Goal: Task Accomplishment & Management: Complete application form

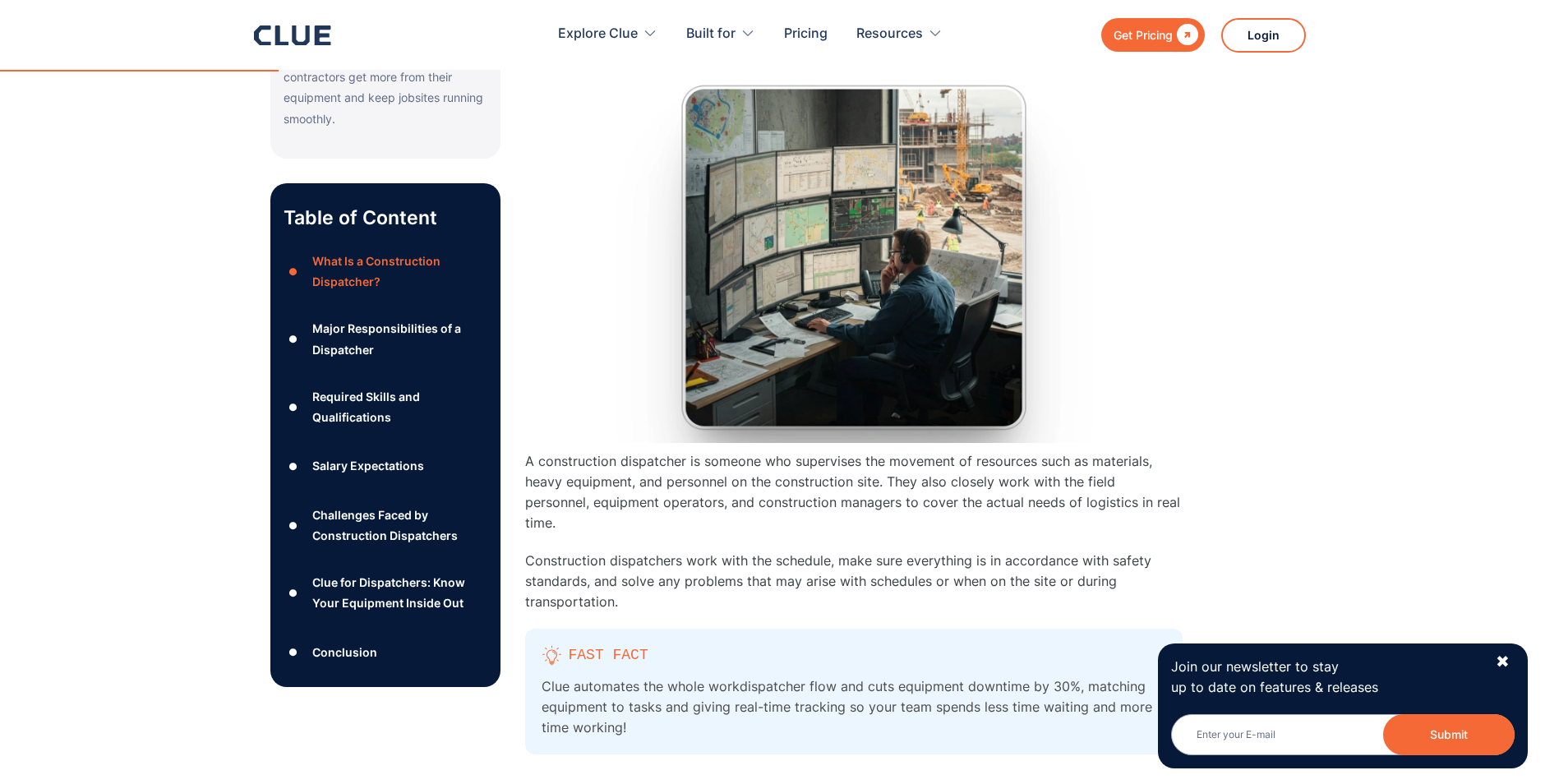
scroll to position [657, 0]
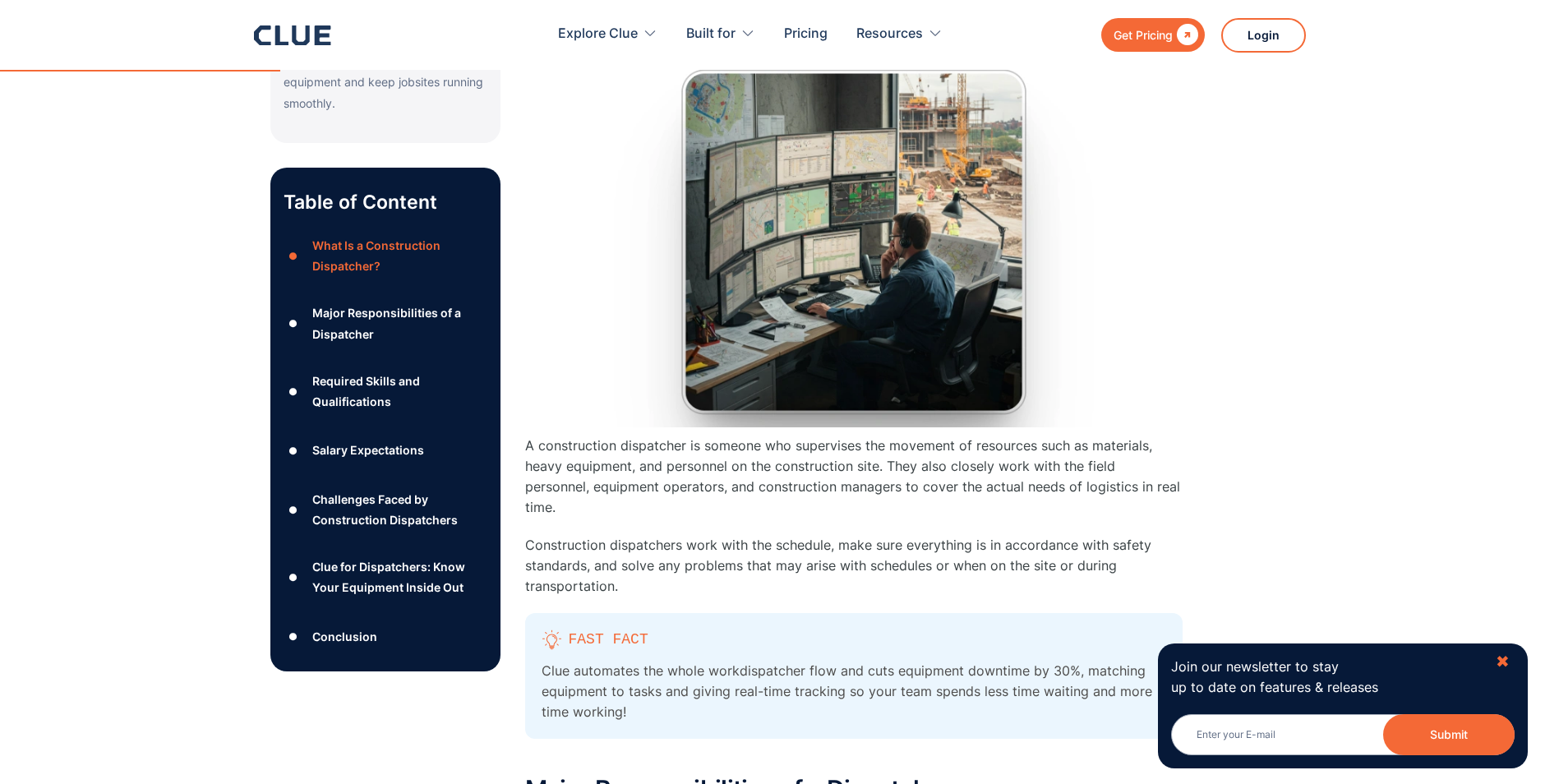
click at [1505, 662] on div "✖" at bounding box center [1502, 662] width 14 height 21
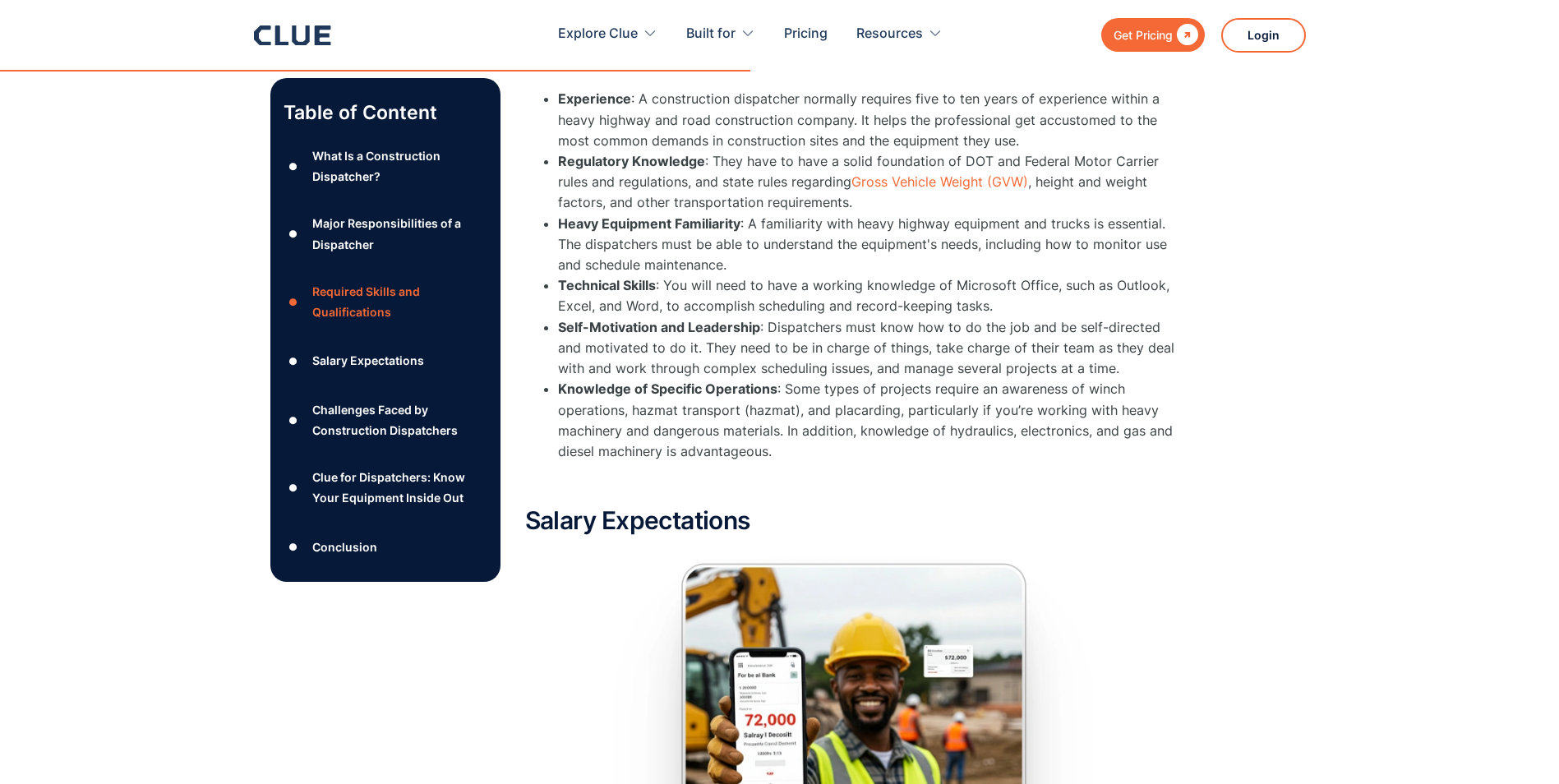
scroll to position [2465, 0]
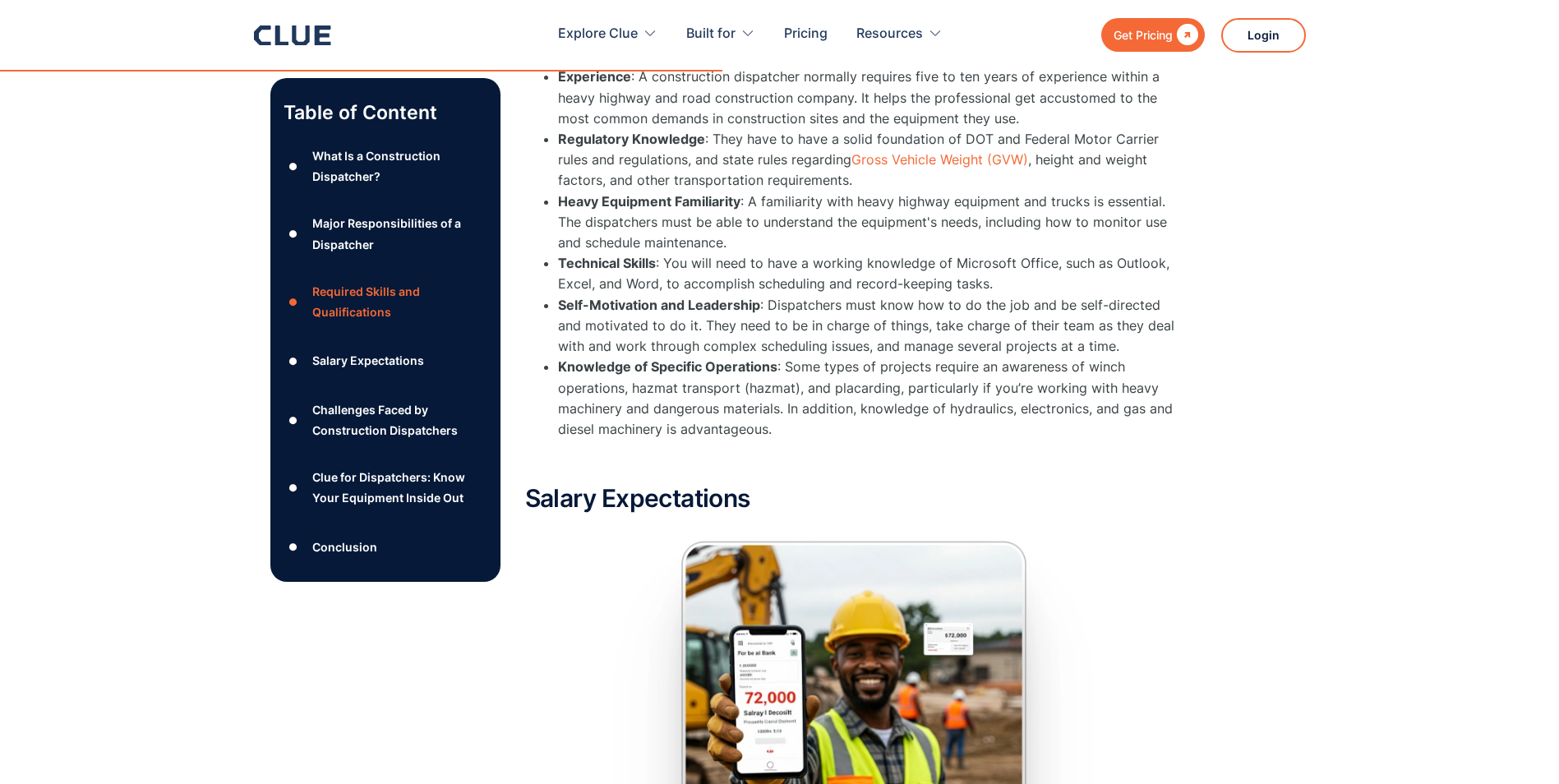
click at [370, 413] on div "Challenges Faced by Construction Dispatchers" at bounding box center [399, 420] width 175 height 41
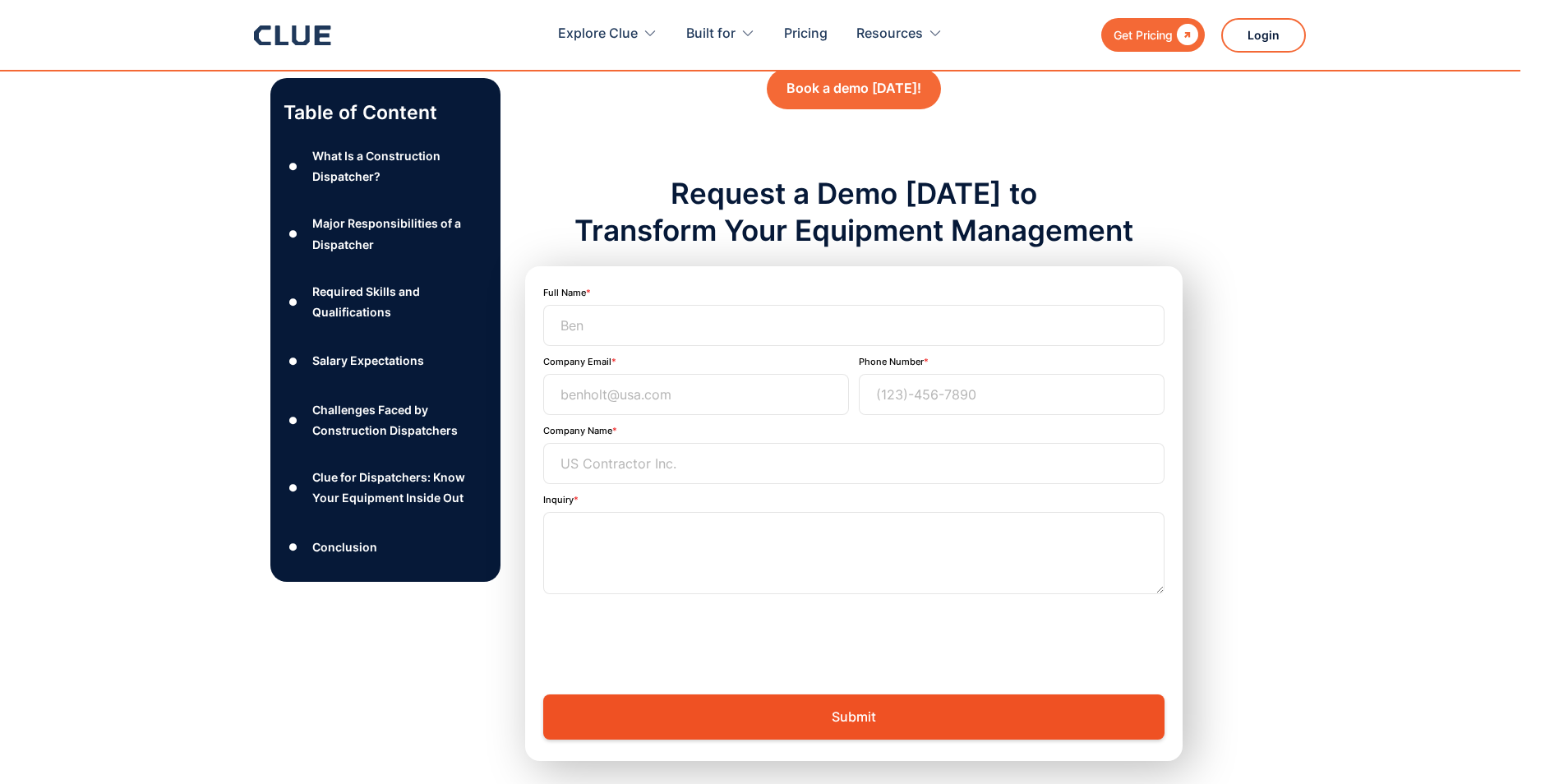
scroll to position [5914, 0]
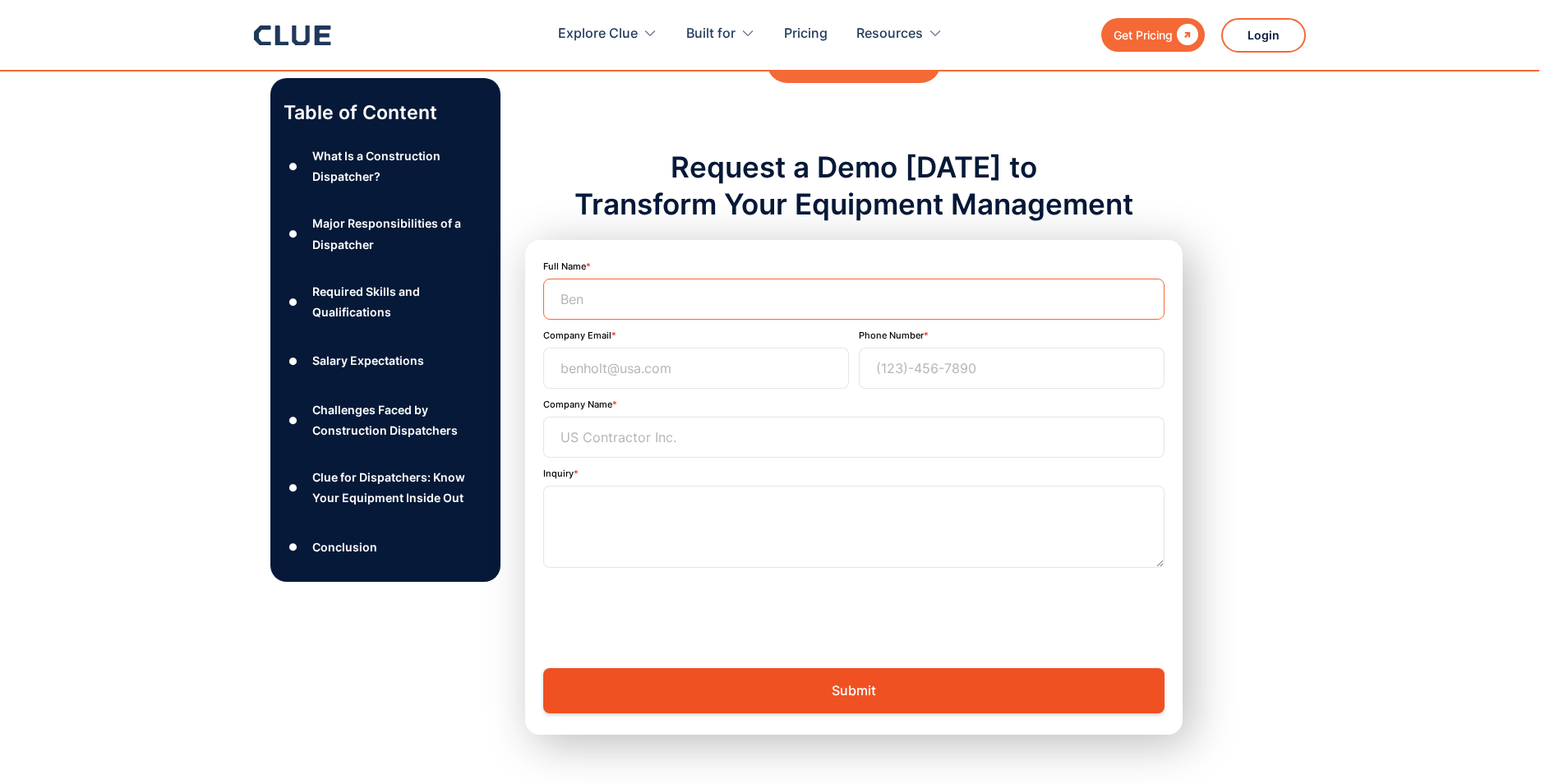
click at [620, 278] on input "Full Name" at bounding box center [853, 299] width 621 height 41
type input "c"
type input "[PERSON_NAME]"
click at [664, 347] on input "Company Email" at bounding box center [695, 368] width 305 height 41
type input "Trusted Foundation Solutions"
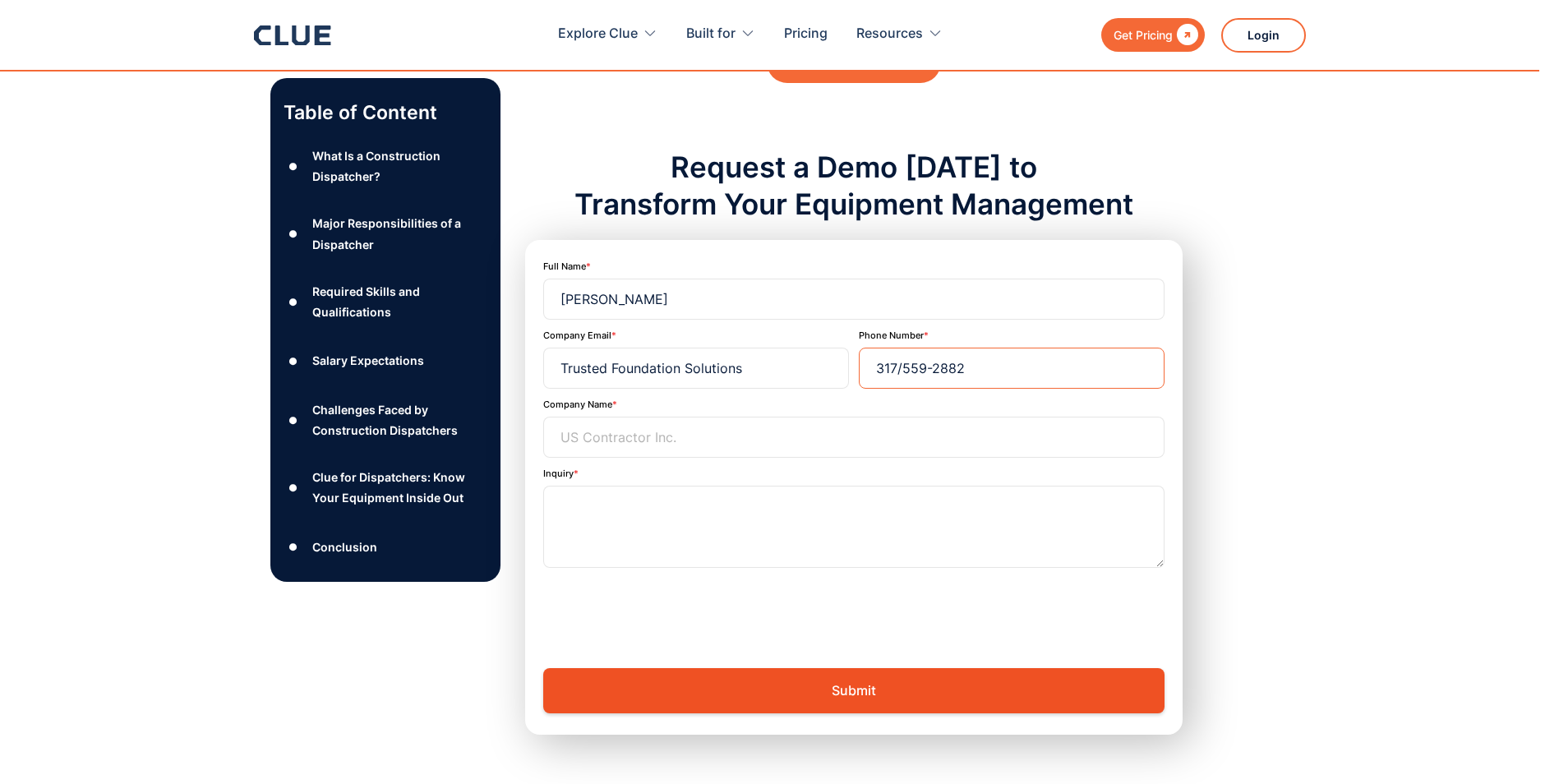
type input "317/559-2882"
drag, startPoint x: 758, startPoint y: 349, endPoint x: 550, endPoint y: 348, distance: 208.0
click at [550, 348] on input "Trusted Foundation Solutions" at bounding box center [695, 368] width 305 height 41
click at [691, 418] on input "Email Form" at bounding box center [853, 437] width 621 height 41
paste input "Trusted Foundation Solutions"
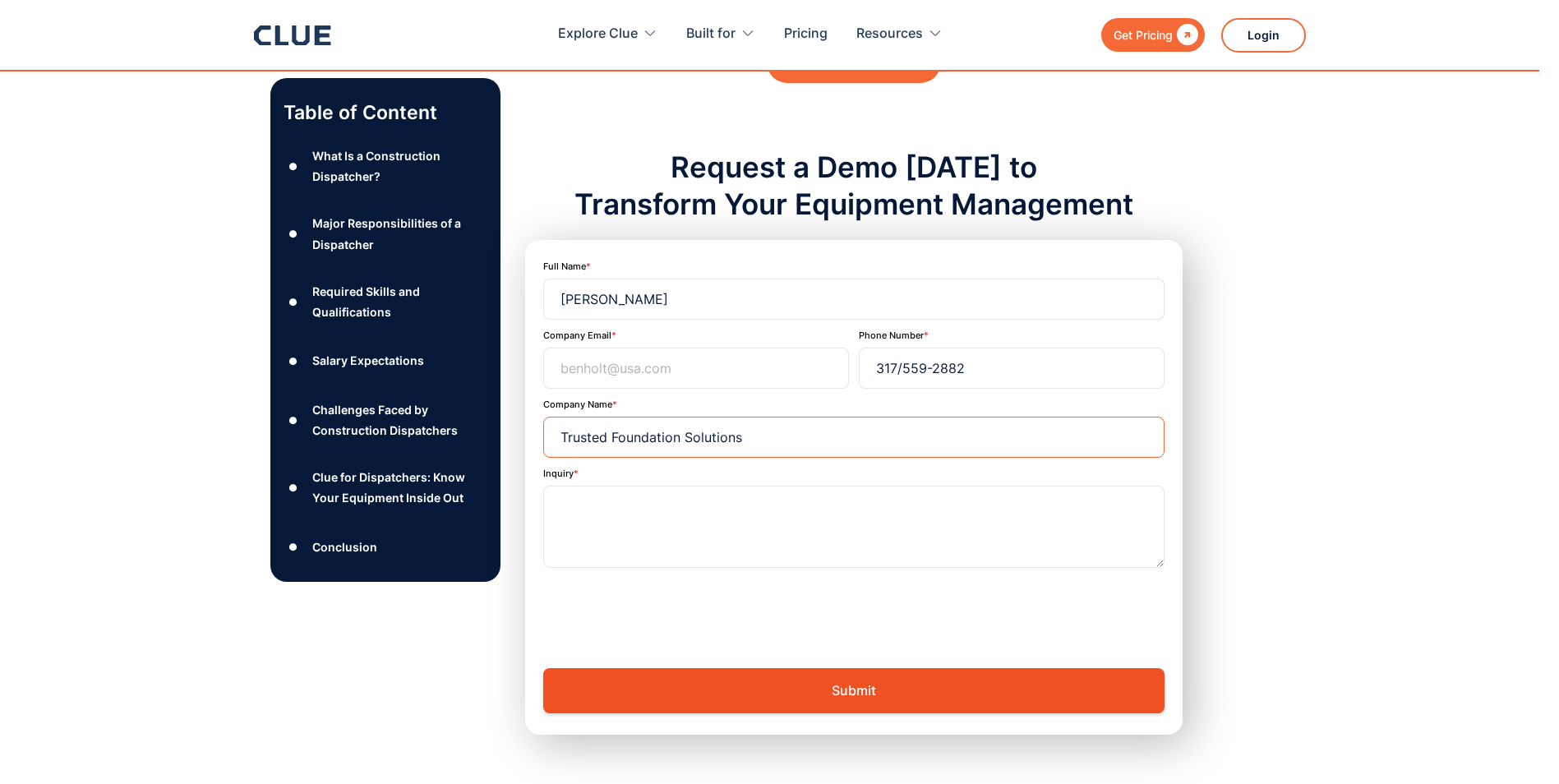
type input "Trusted Foundation Solutions"
click at [648, 351] on input "Company Email" at bounding box center [695, 368] width 305 height 41
type input "[EMAIL_ADDRESS][DOMAIN_NAME]"
click at [600, 492] on textarea "Inquiry" at bounding box center [853, 526] width 621 height 82
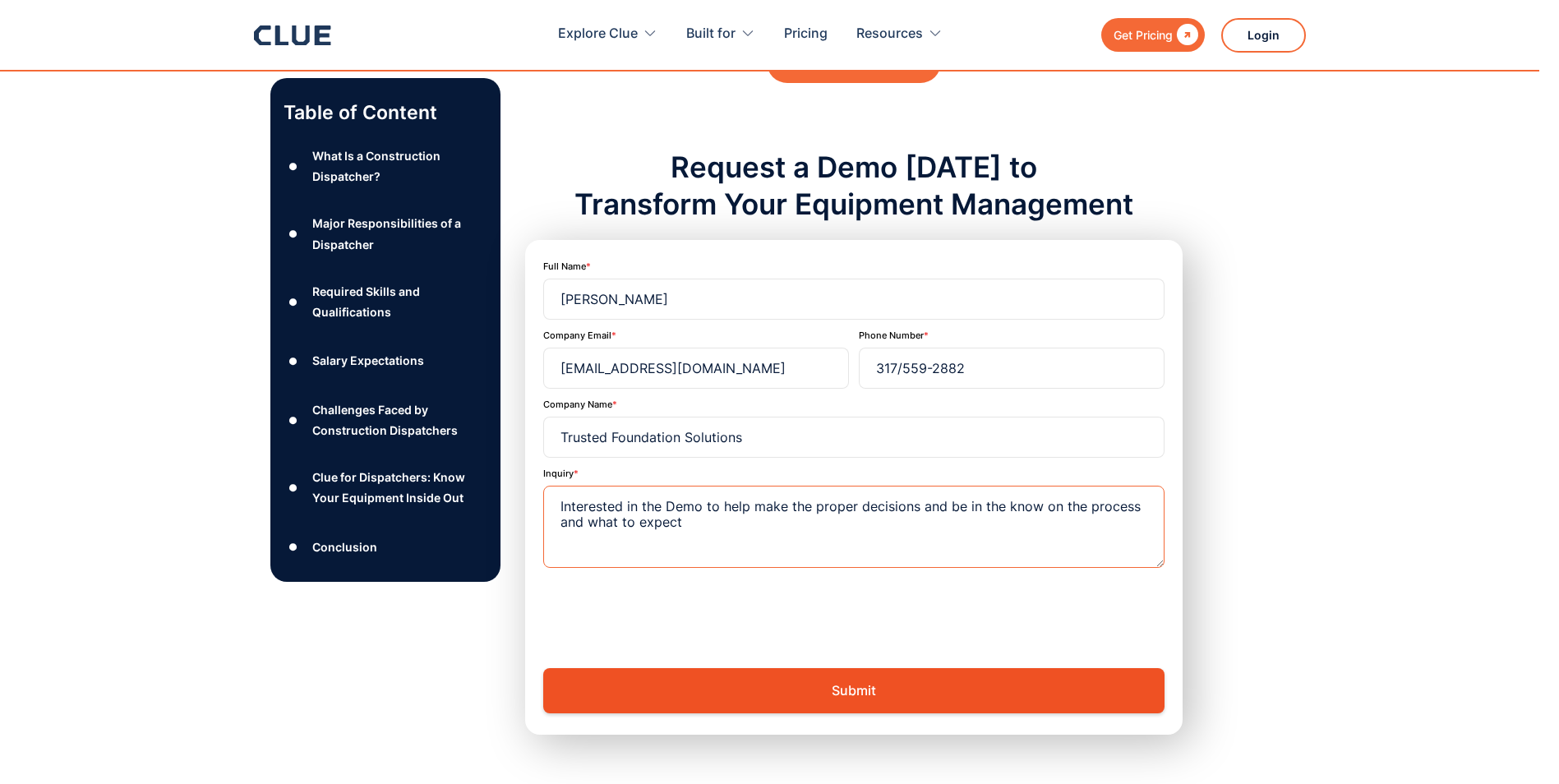
click at [707, 504] on textarea "Interested in the Demo to help make the proper decisions and be in the know on …" at bounding box center [853, 526] width 621 height 82
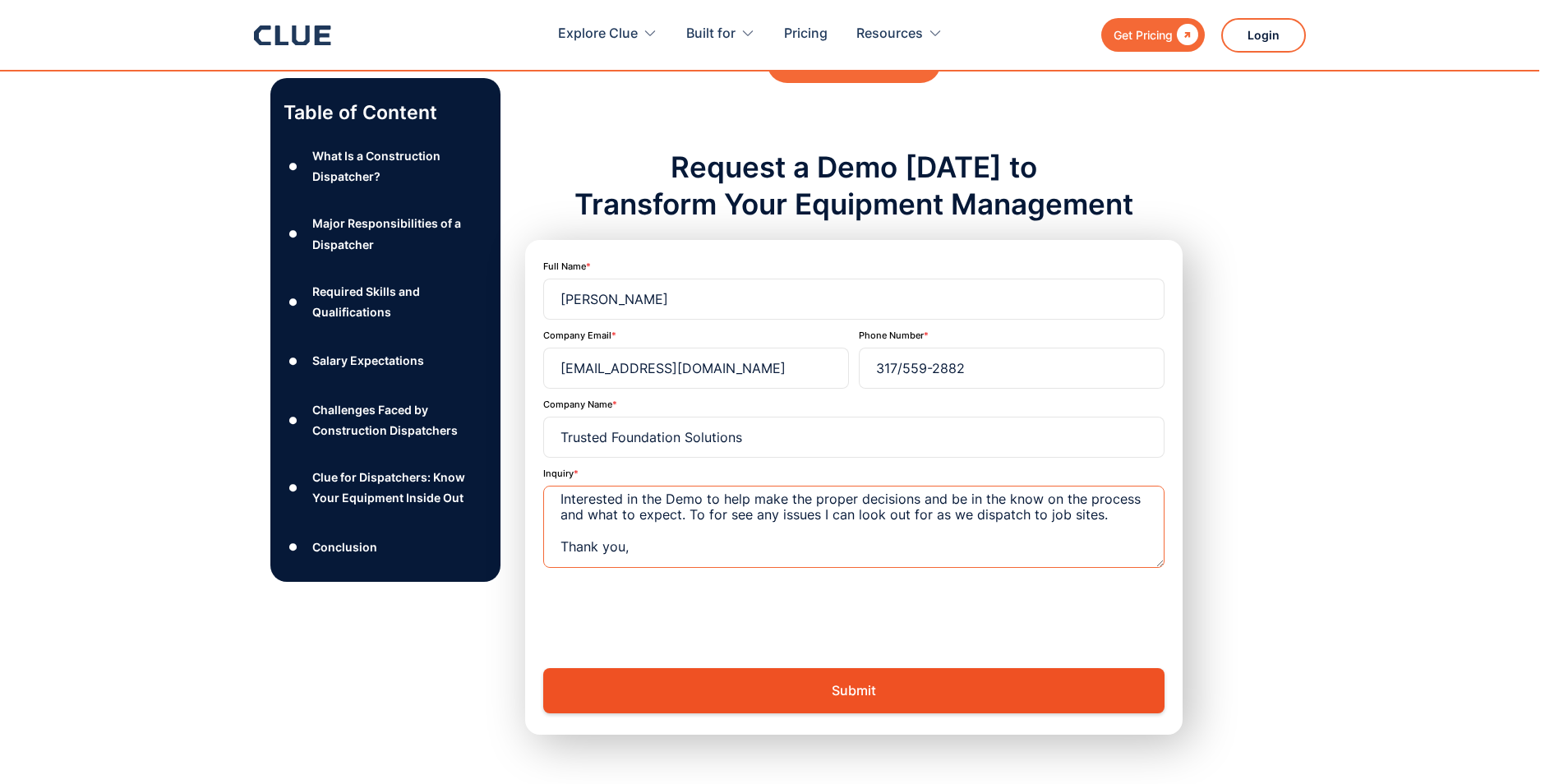
scroll to position [44, 0]
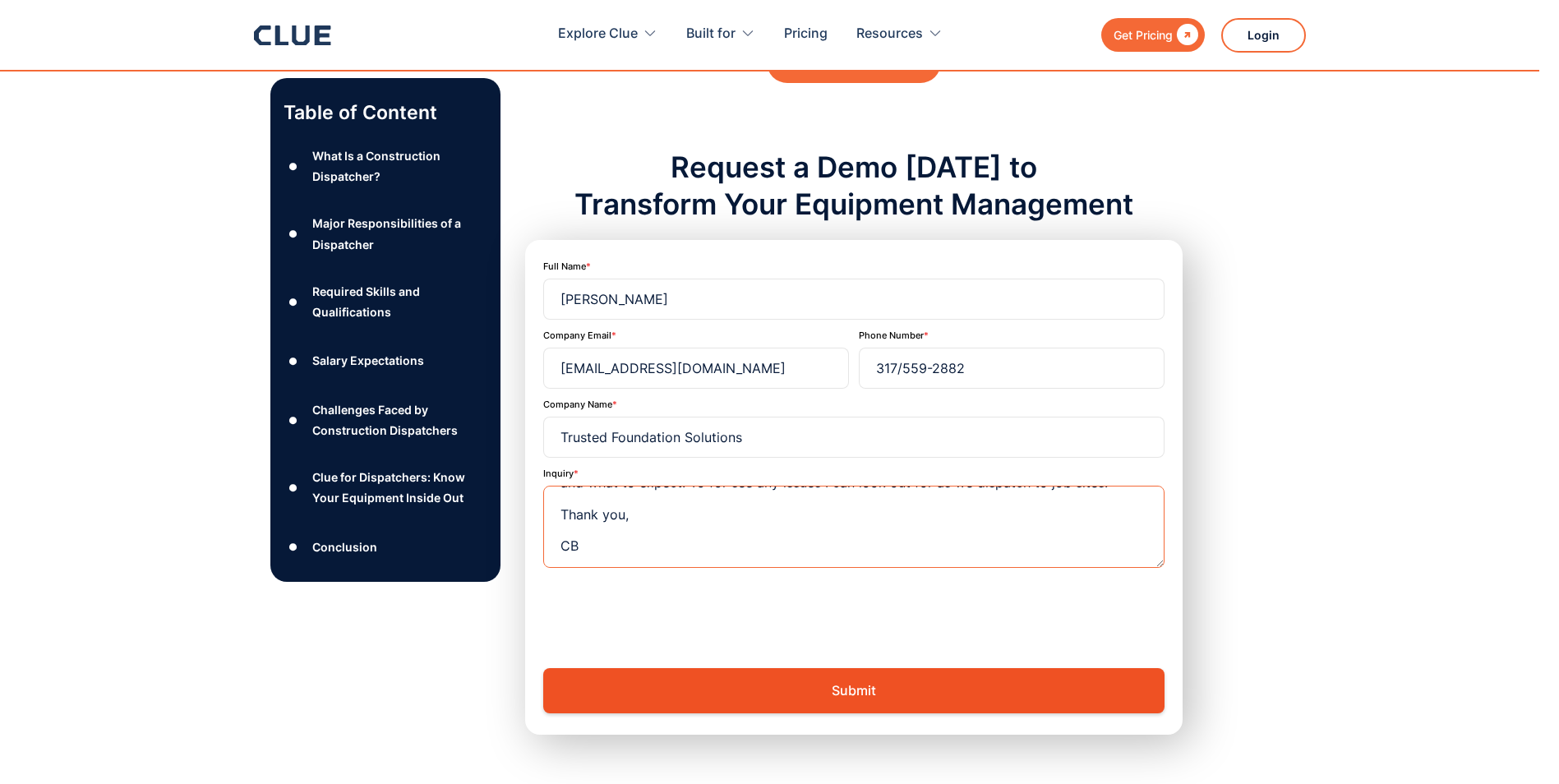
type textarea "Interested in the Demo to help make the proper decisions and be in the know on …"
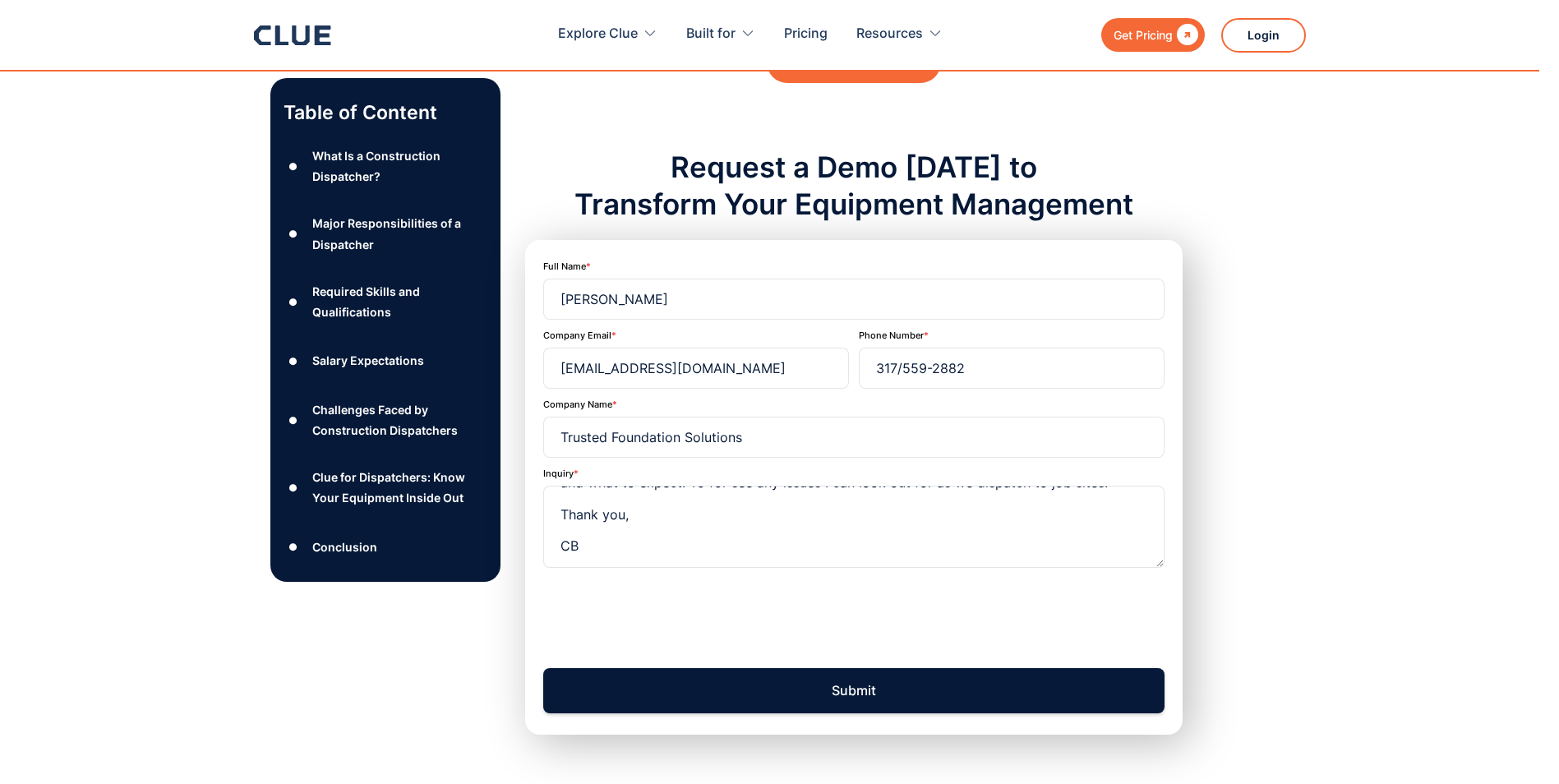
click at [734, 669] on input "Submit" at bounding box center [853, 691] width 621 height 45
type input "Please wait..."
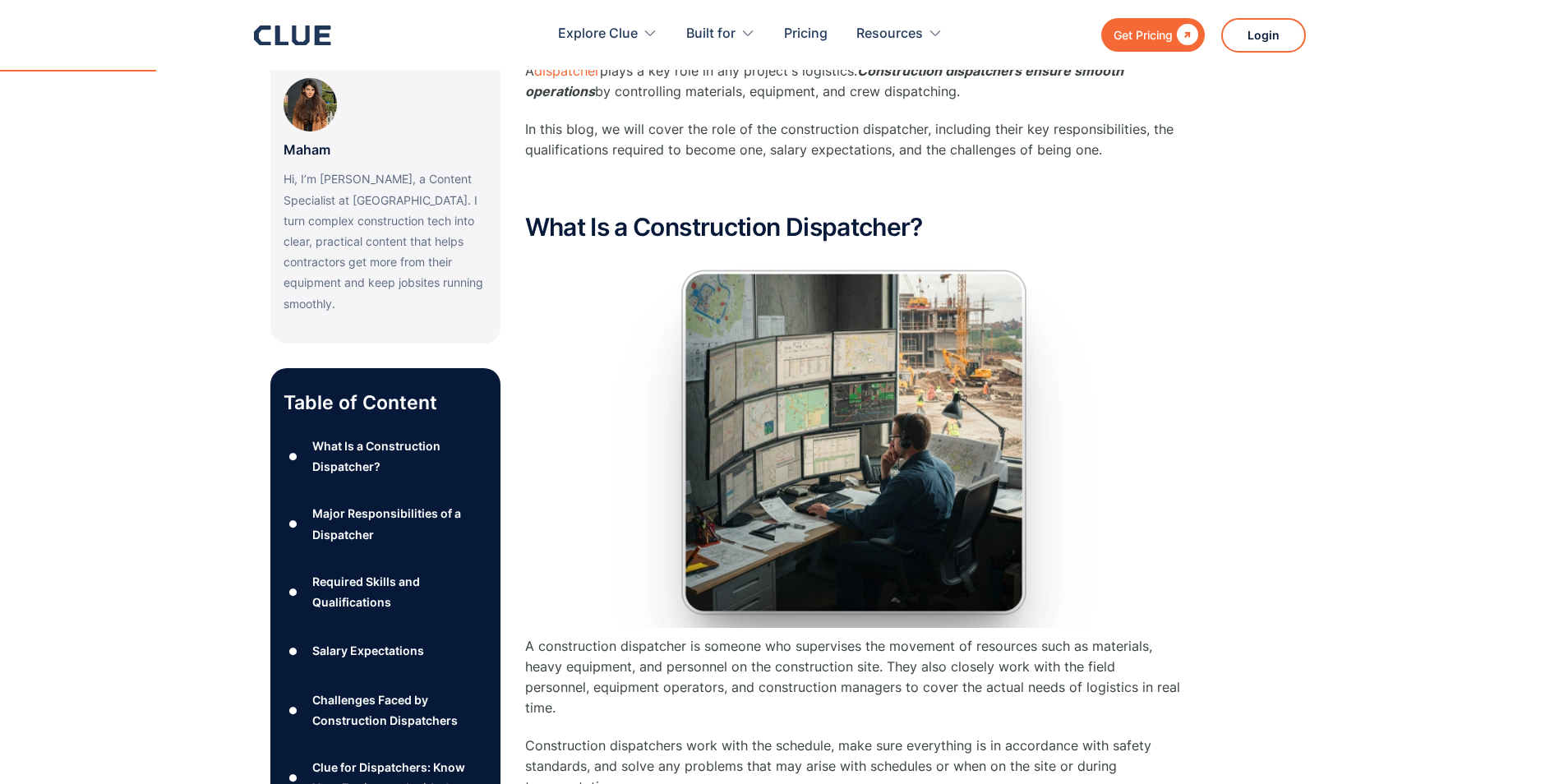
scroll to position [249, 0]
